Goal: Task Accomplishment & Management: Manage account settings

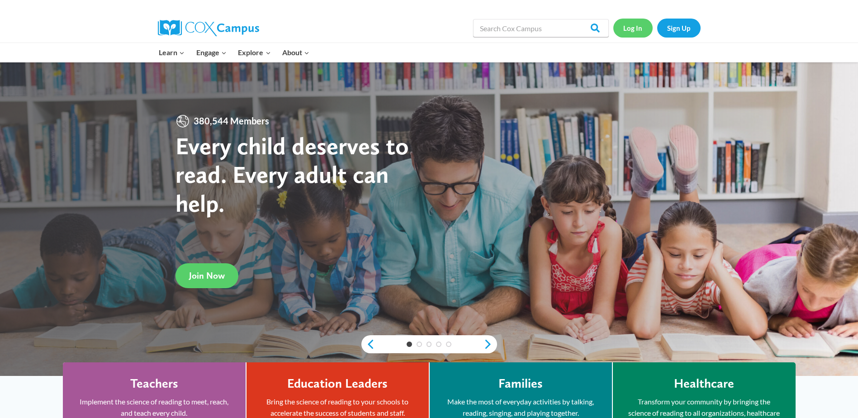
click at [623, 28] on link "Log In" at bounding box center [632, 28] width 39 height 19
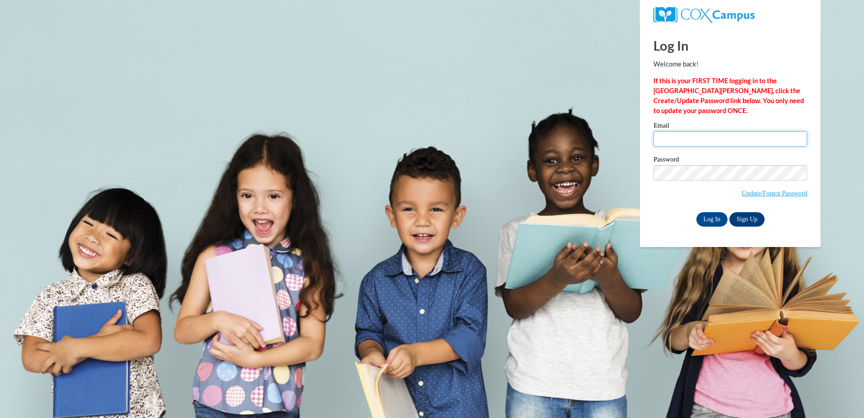
click at [661, 140] on input "Email" at bounding box center [731, 138] width 154 height 15
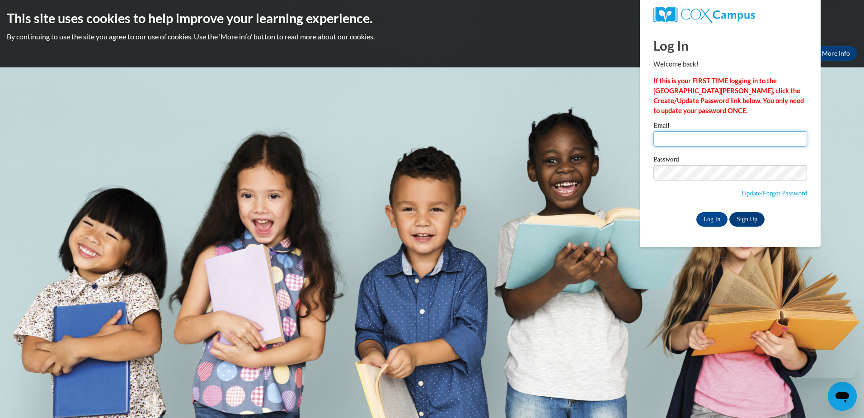
type input "rlwilson@nmhs.net"
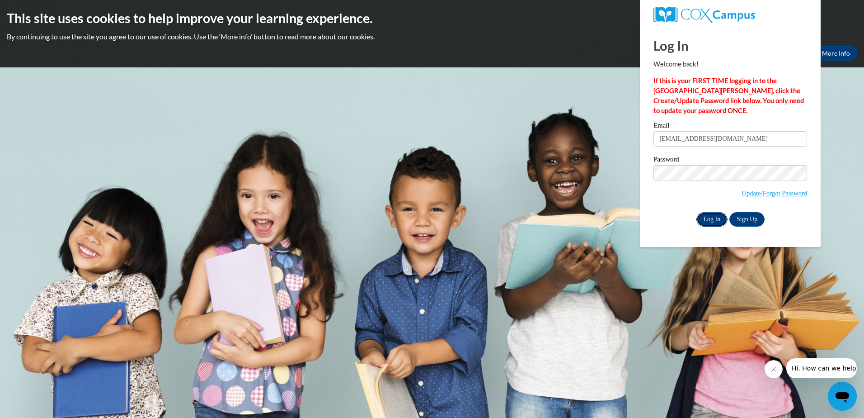
click at [718, 218] on input "Log In" at bounding box center [713, 219] width 32 height 14
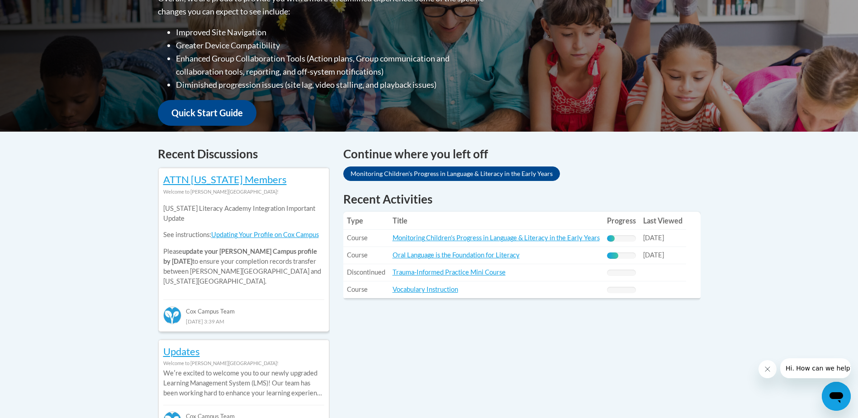
scroll to position [338, 0]
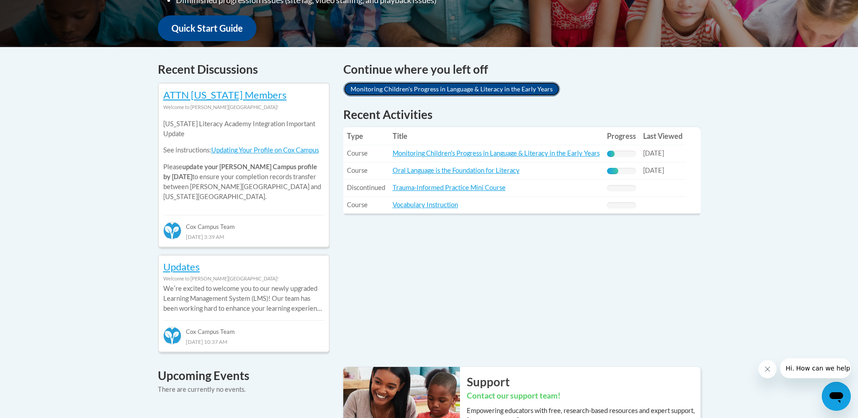
click at [444, 91] on link "Monitoring Children's Progress in Language & Literacy in the Early Years" at bounding box center [451, 89] width 217 height 14
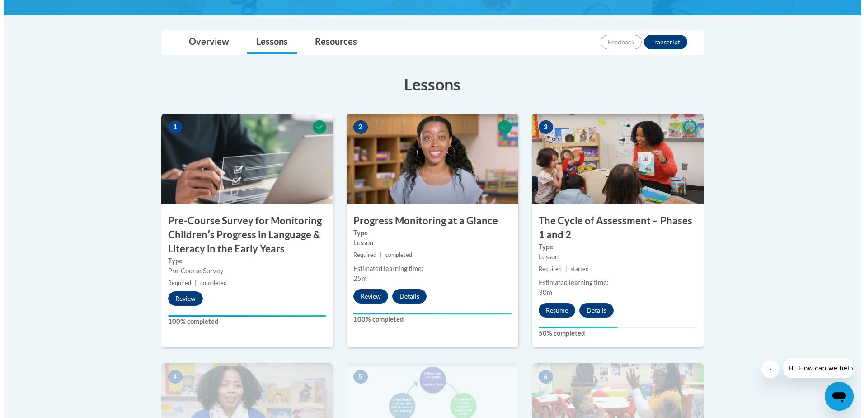
scroll to position [235, 0]
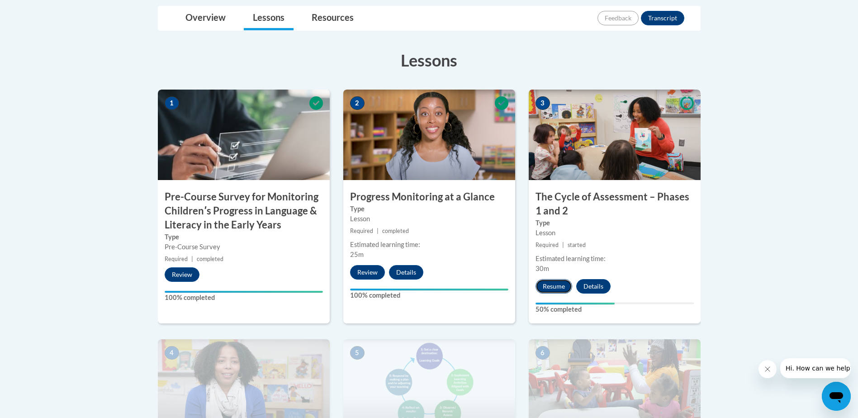
click at [547, 286] on button "Resume" at bounding box center [553, 286] width 37 height 14
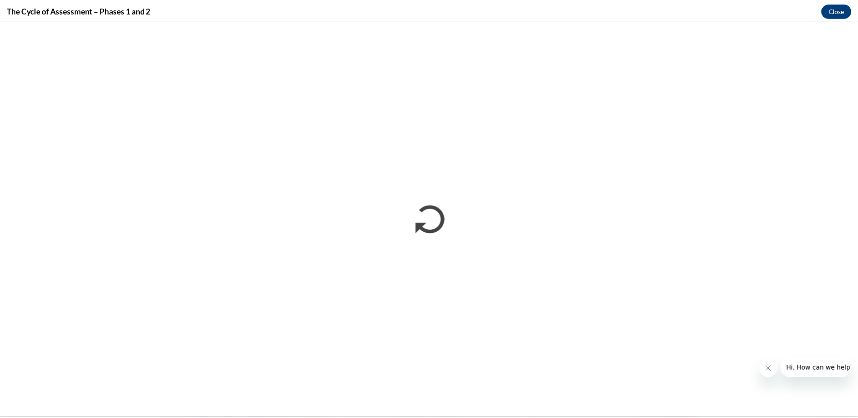
scroll to position [0, 0]
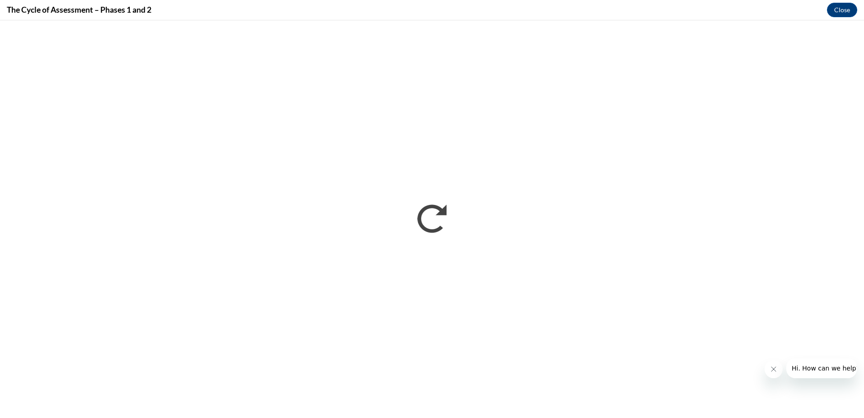
click at [774, 369] on icon "Close message from company" at bounding box center [773, 368] width 7 height 7
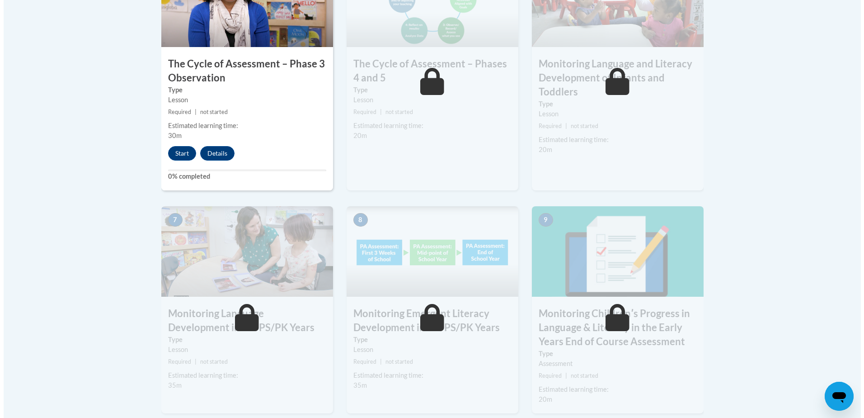
scroll to position [621, 0]
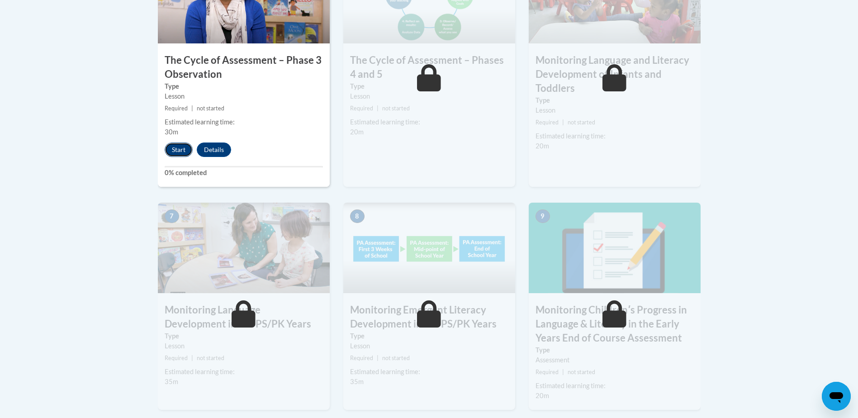
click at [186, 150] on button "Start" at bounding box center [179, 149] width 28 height 14
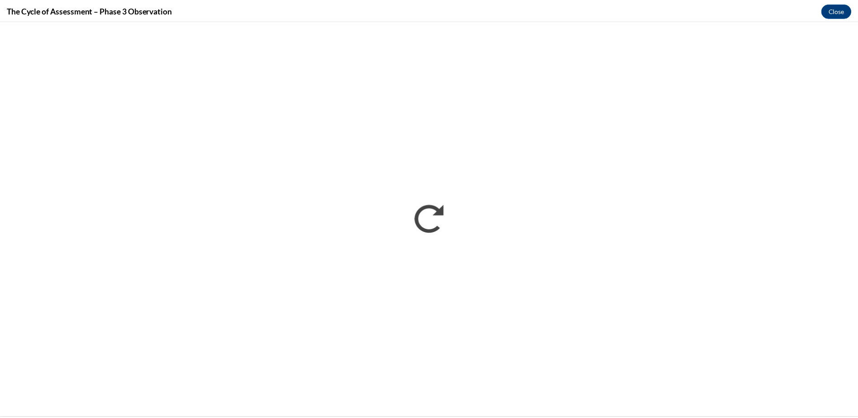
scroll to position [0, 0]
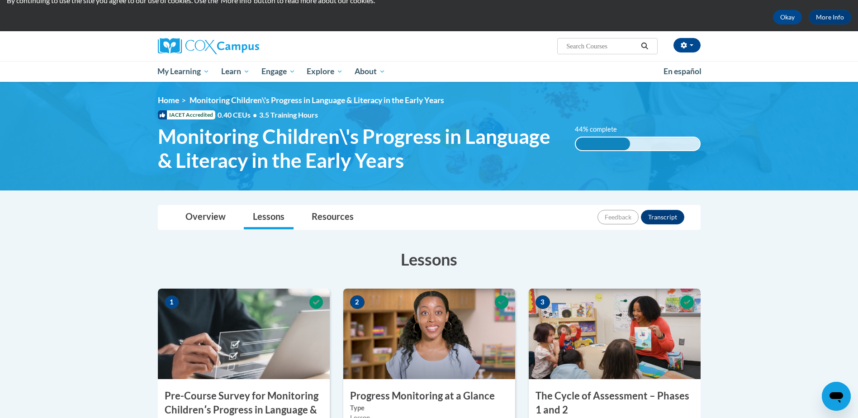
scroll to position [24, 0]
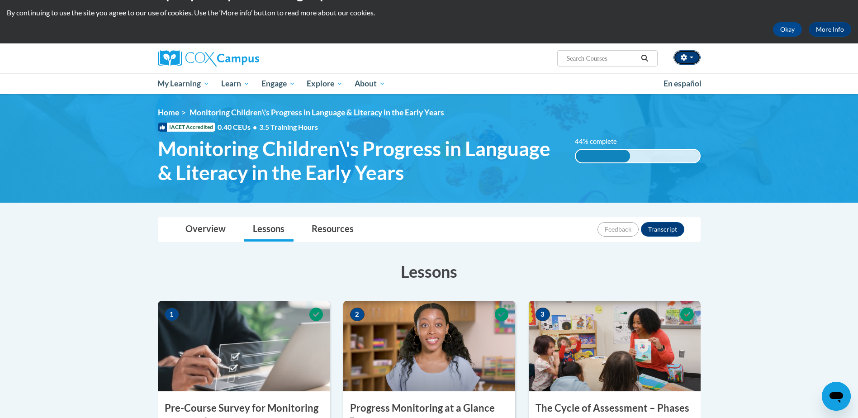
click at [687, 58] on button "button" at bounding box center [686, 57] width 27 height 14
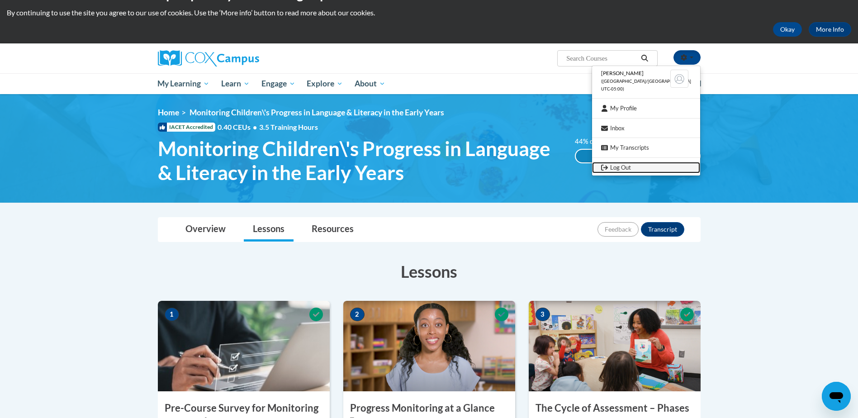
click at [651, 166] on link "Log Out" at bounding box center [646, 167] width 108 height 11
